Goal: Task Accomplishment & Management: Use online tool/utility

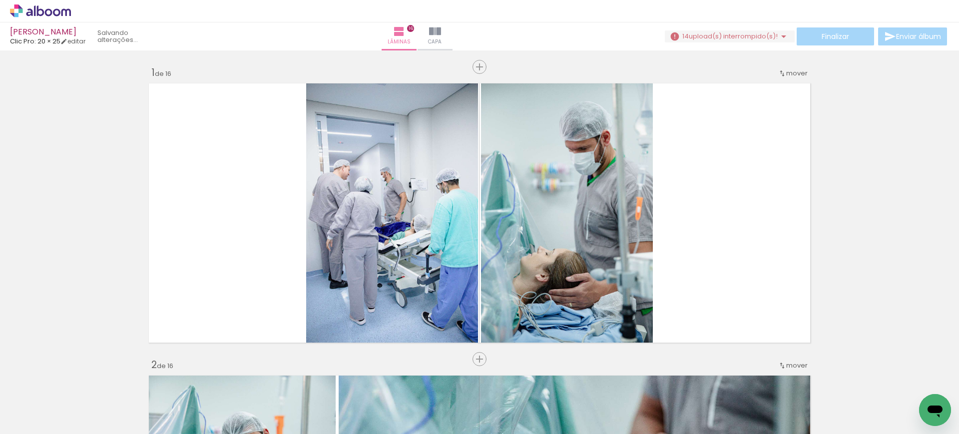
scroll to position [0, 2481]
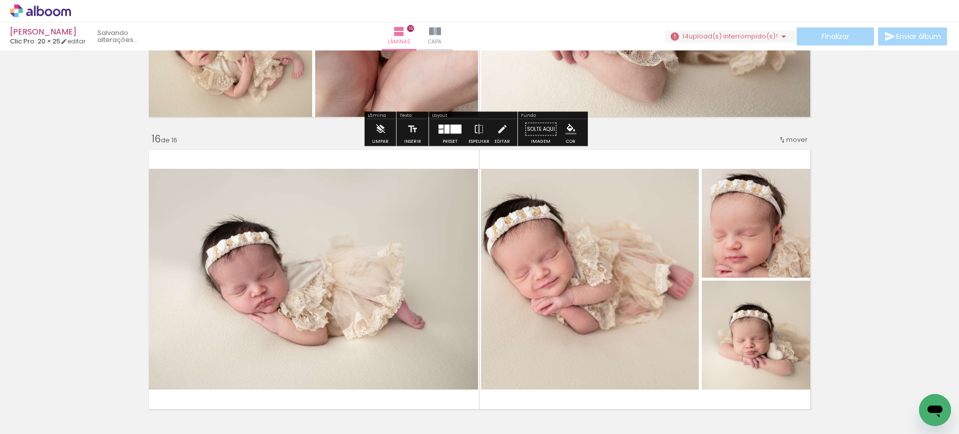
scroll to position [0, 2481]
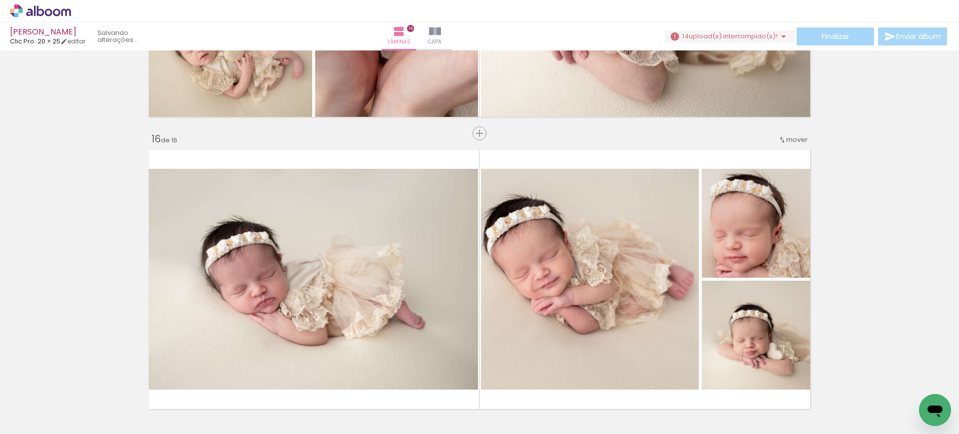
click at [769, 37] on span "upload(s) interrompido(s)!" at bounding box center [732, 35] width 89 height 9
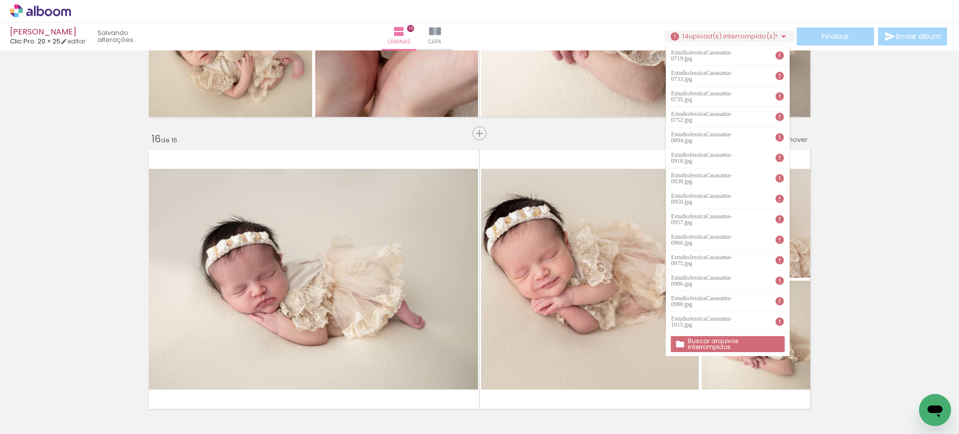
click at [0, 0] on slot "Buscar arquivos interrompidos" at bounding box center [0, 0] width 0 height 0
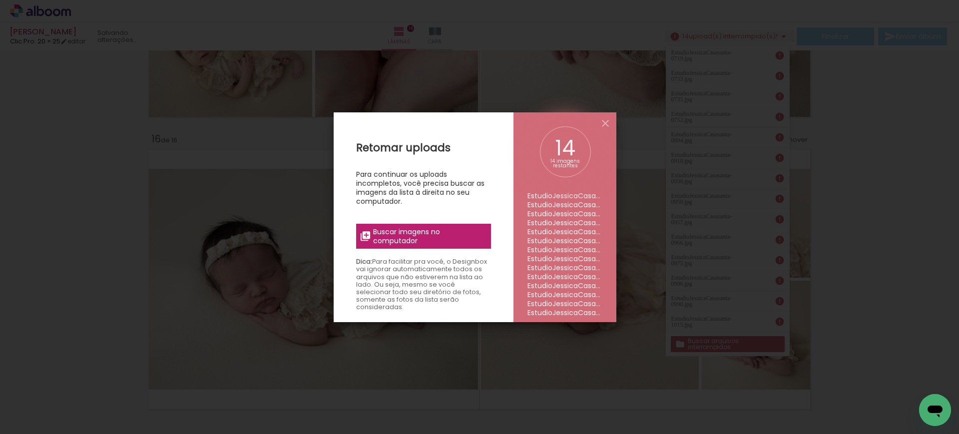
click at [422, 230] on span "Buscar imagens no computador" at bounding box center [428, 236] width 111 height 18
click at [0, 0] on input "file" at bounding box center [0, 0] width 0 height 0
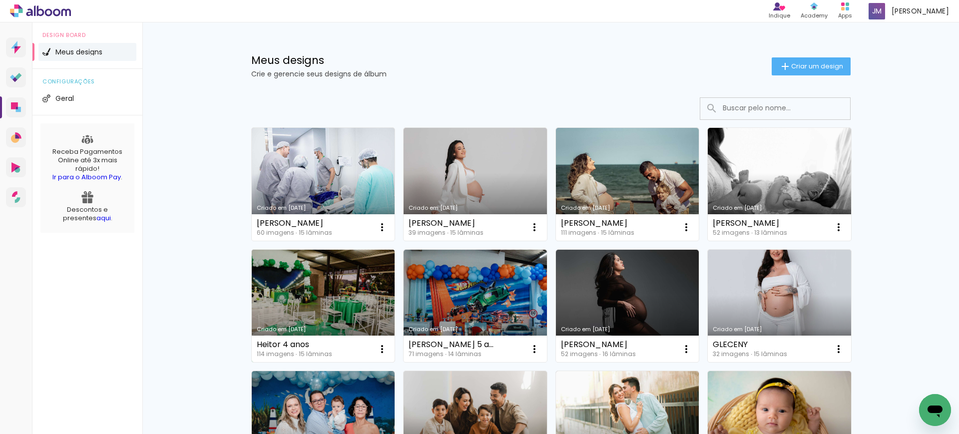
click at [309, 314] on link "Criado em [DATE]" at bounding box center [323, 306] width 143 height 113
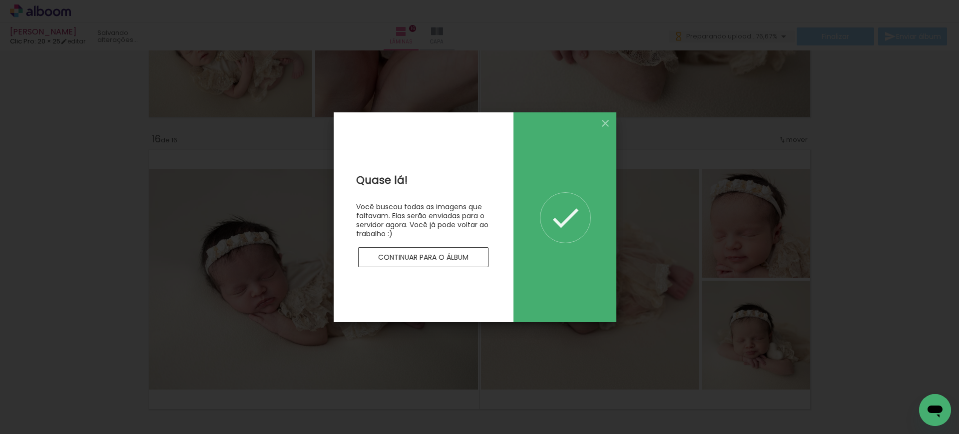
scroll to position [0, 2481]
click at [608, 124] on iron-icon at bounding box center [605, 123] width 12 height 12
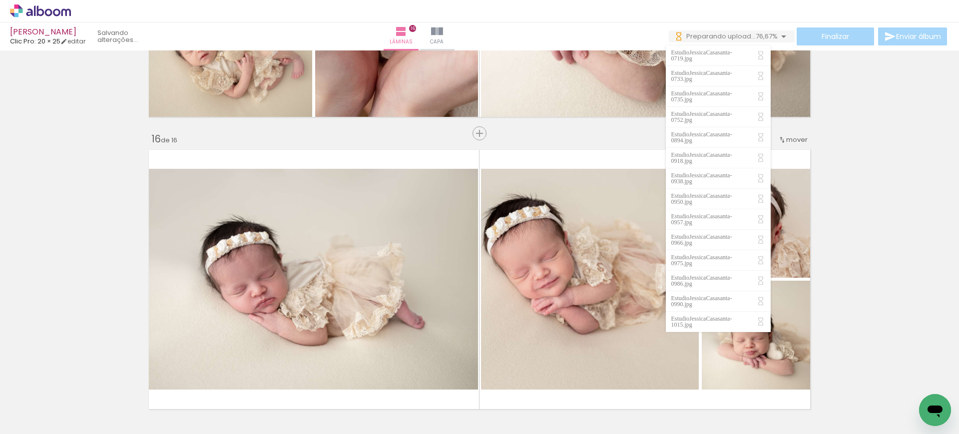
click at [752, 2] on div "› Editor de álbum" at bounding box center [479, 11] width 959 height 22
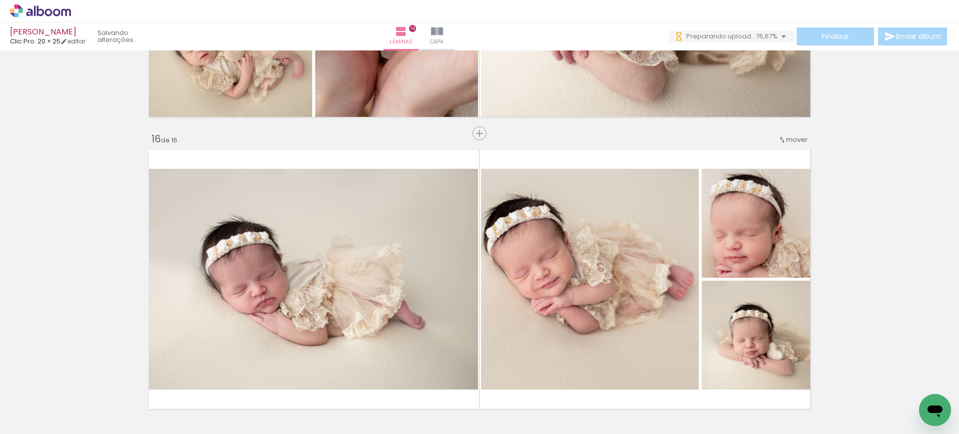
scroll to position [0, 2481]
